Goal: Task Accomplishment & Management: Manage account settings

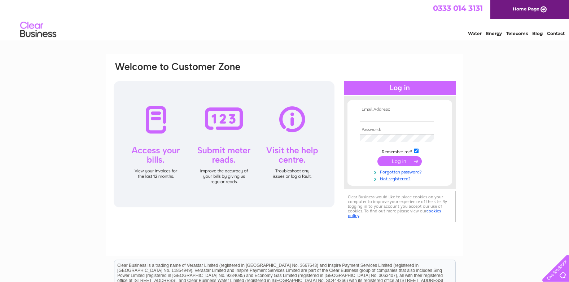
click at [378, 114] on input "text" at bounding box center [397, 118] width 74 height 8
type input "[EMAIL_ADDRESS][PERSON_NAME][DOMAIN_NAME]"
click at [377, 157] on input "submit" at bounding box center [399, 162] width 44 height 10
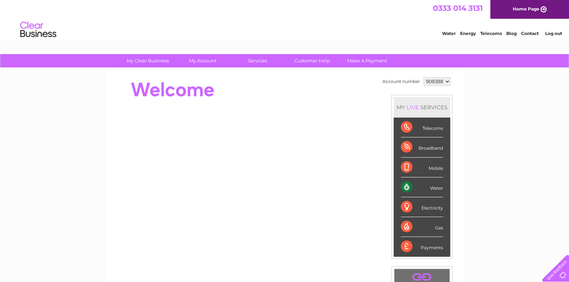
click at [59, 153] on div "My Clear Business Login Details My Details My Preferences Link Account My Accou…" at bounding box center [284, 257] width 569 height 406
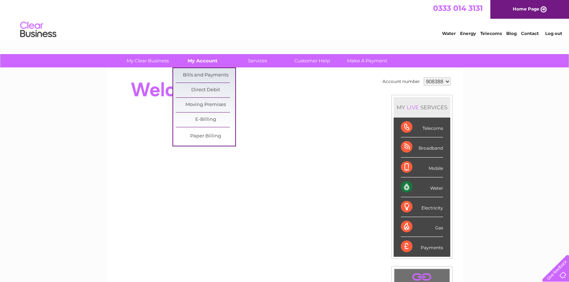
click at [207, 59] on link "My Account" at bounding box center [203, 60] width 60 height 13
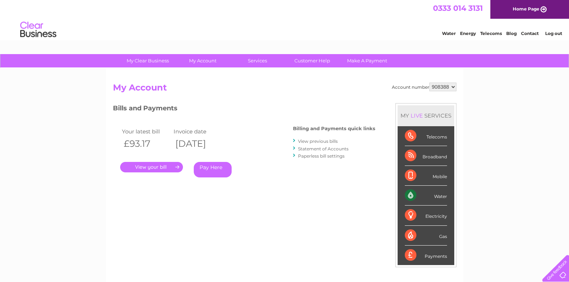
click at [162, 166] on link "." at bounding box center [151, 167] width 63 height 10
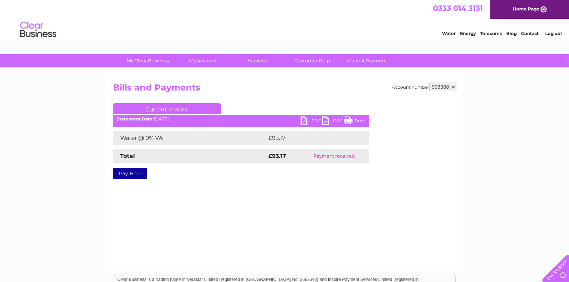
click at [305, 121] on link "PDF" at bounding box center [312, 122] width 22 height 10
click at [551, 34] on link "Log out" at bounding box center [553, 33] width 17 height 5
